Goal: Information Seeking & Learning: Understand process/instructions

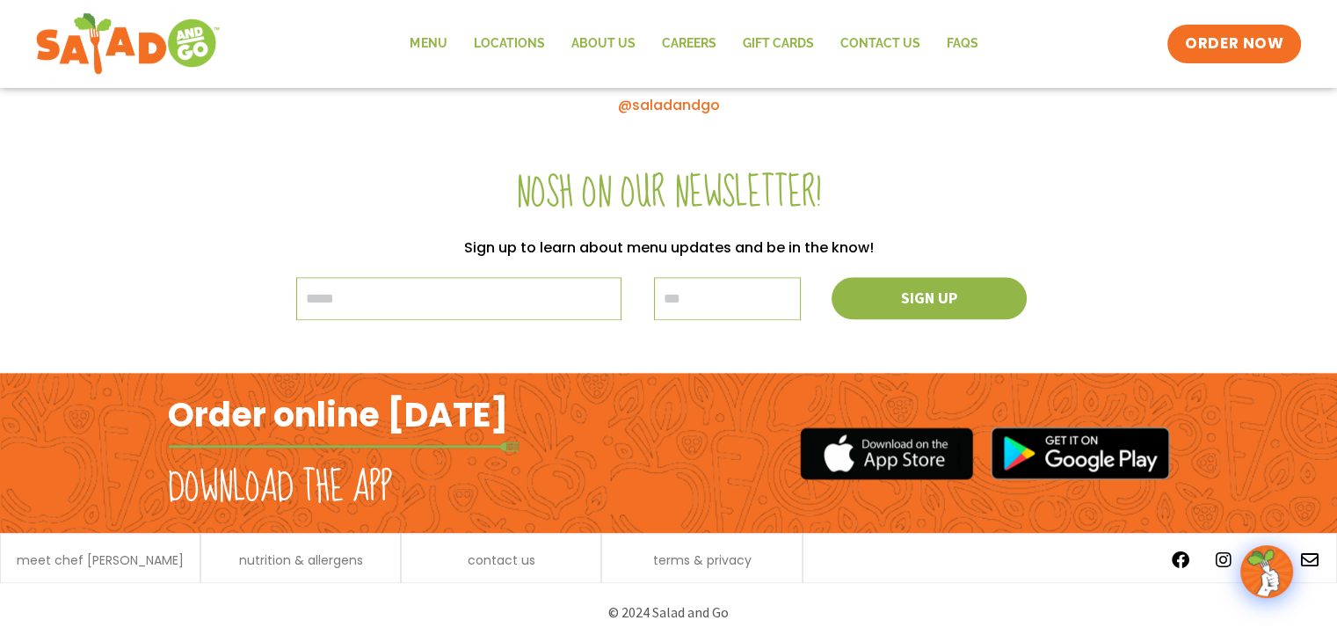
scroll to position [2044, 0]
click at [675, 561] on span "terms & privacy" at bounding box center [701, 560] width 98 height 12
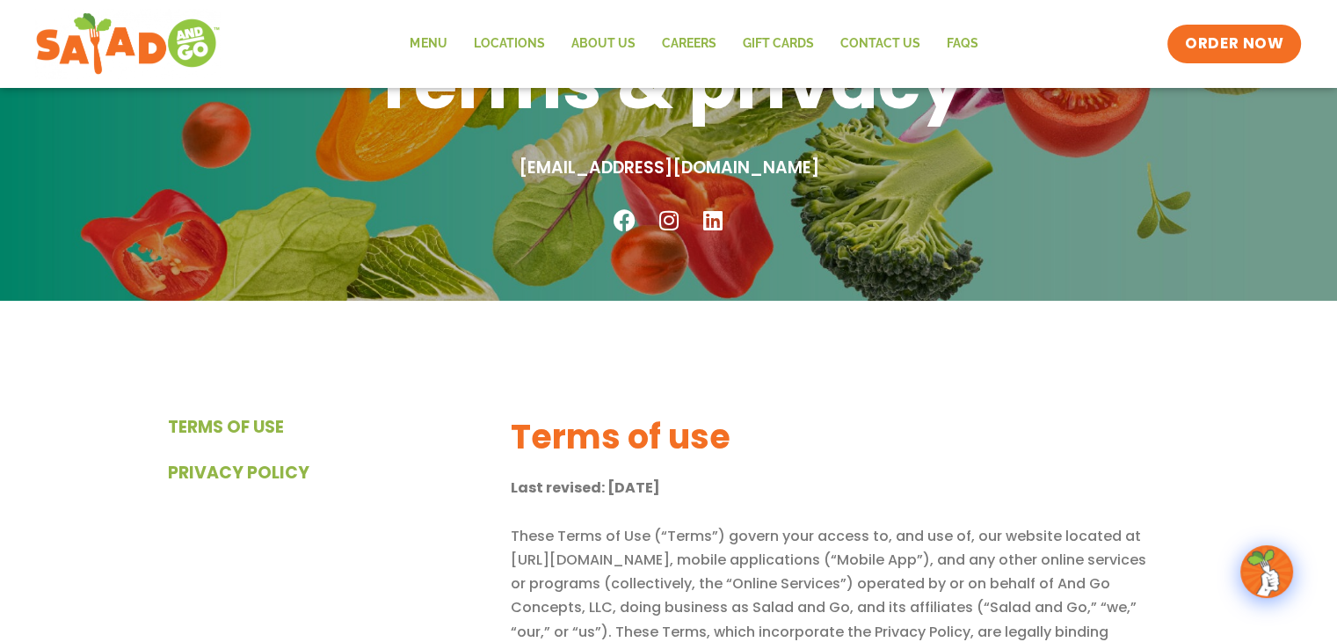
scroll to position [234, 0]
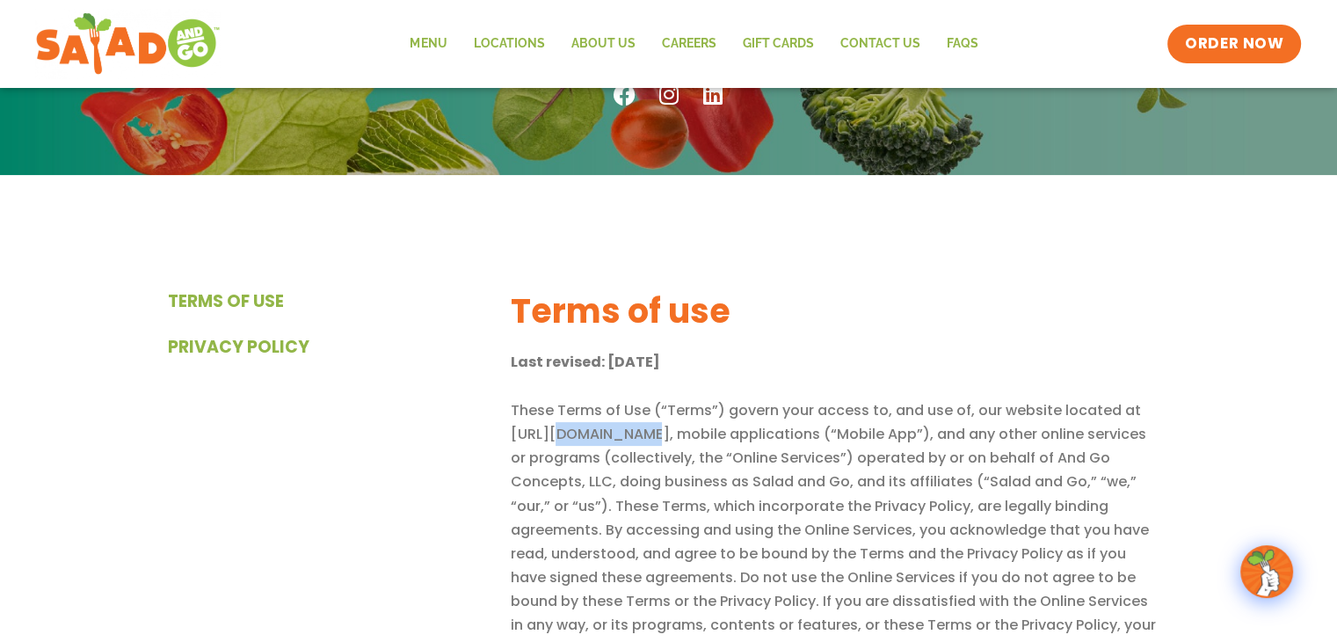
drag, startPoint x: 643, startPoint y: 432, endPoint x: 551, endPoint y: 436, distance: 91.5
click at [551, 436] on p "These Terms of Use (“Terms”) govern your access to, and use of, our website loc…" at bounding box center [835, 529] width 650 height 263
copy p "/saladandgo"
drag, startPoint x: 614, startPoint y: 481, endPoint x: 573, endPoint y: 480, distance: 40.4
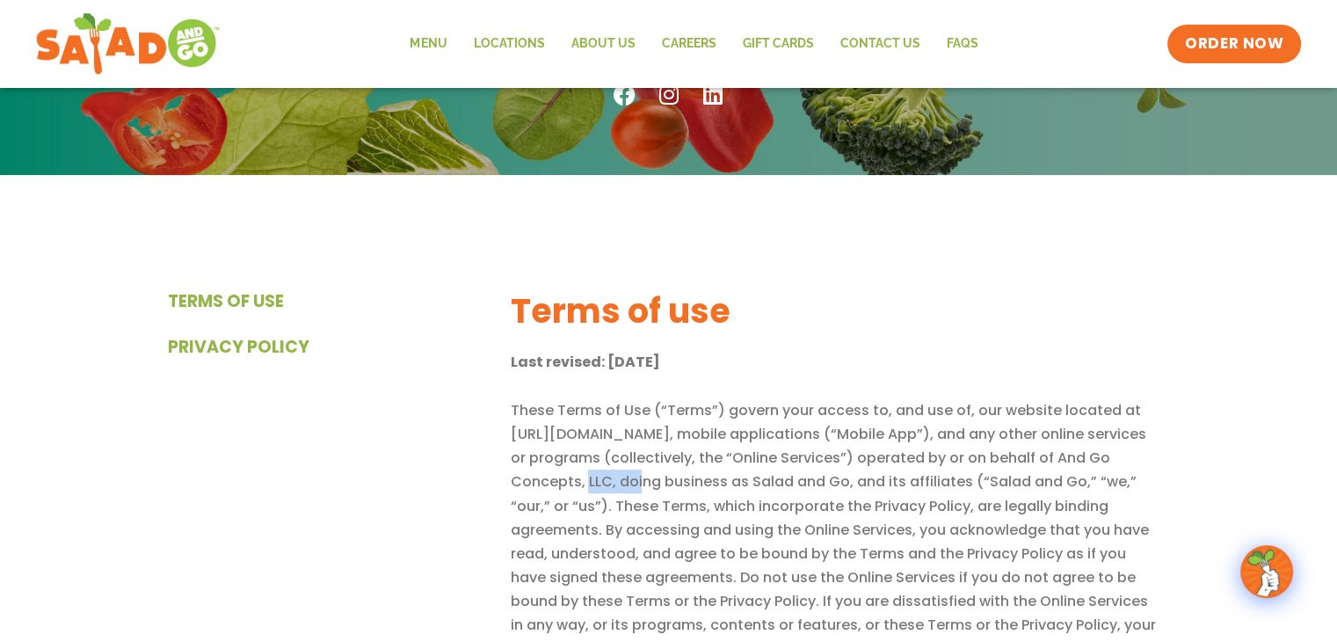
click at [573, 480] on p "These Terms of Use (“Terms”) govern your access to, and use of, our website loc…" at bounding box center [835, 529] width 650 height 263
drag, startPoint x: 425, startPoint y: 489, endPoint x: 657, endPoint y: 489, distance: 232.0
drag, startPoint x: 606, startPoint y: 483, endPoint x: 505, endPoint y: 482, distance: 101.1
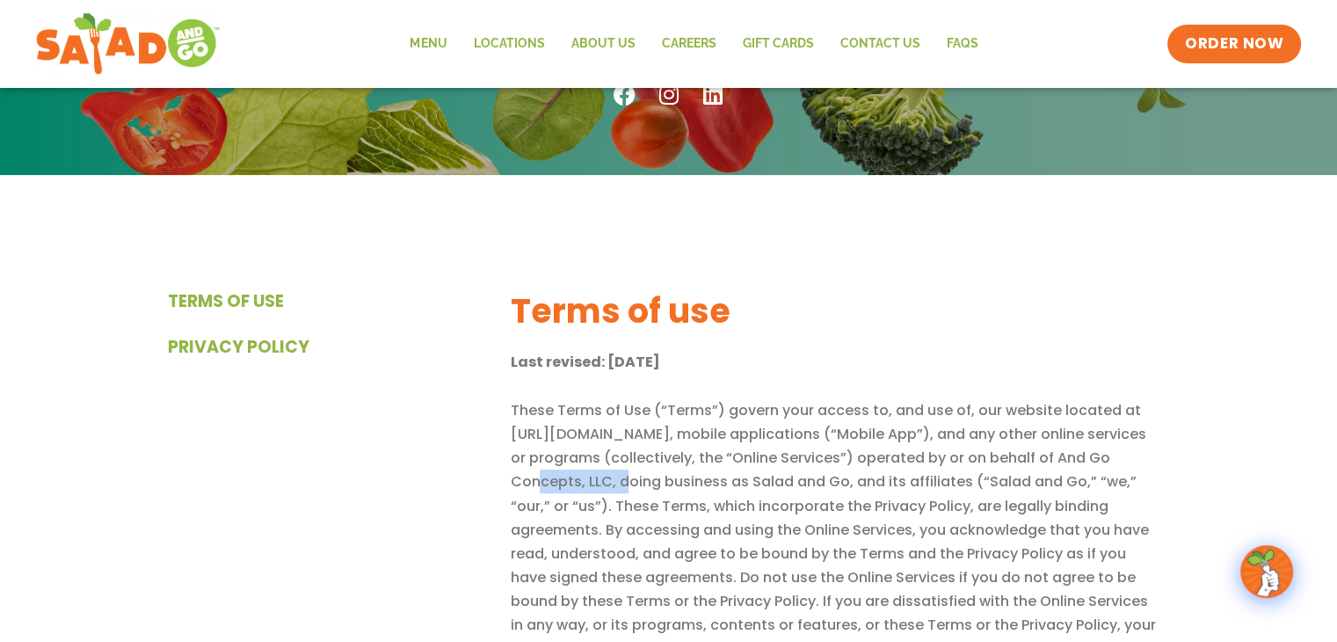
copy p "Concepts, LLC"
